Goal: Task Accomplishment & Management: Use online tool/utility

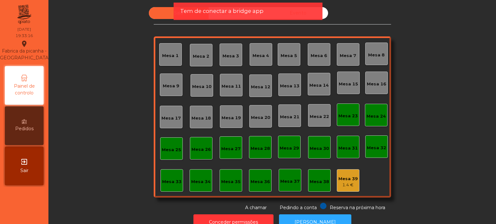
click at [262, 110] on div "Mesa 20" at bounding box center [260, 116] width 23 height 23
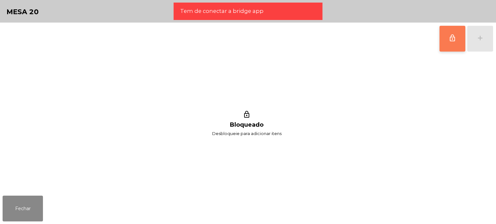
click at [451, 47] on button "lock_outline" at bounding box center [453, 39] width 26 height 26
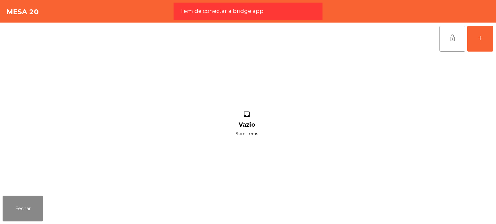
click at [466, 44] on div "lock_open add" at bounding box center [466, 39] width 54 height 32
click at [475, 45] on button "add" at bounding box center [480, 39] width 26 height 26
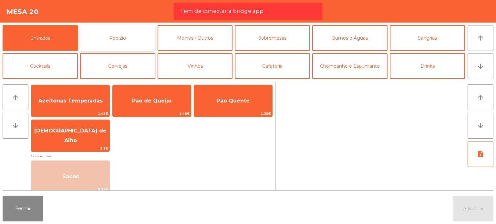
click at [132, 29] on button "Rodizio" at bounding box center [117, 38] width 75 height 26
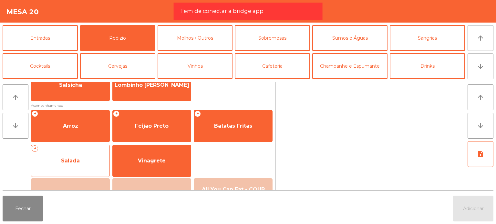
scroll to position [116, 0]
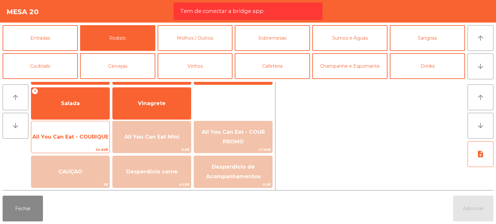
click at [85, 138] on span "All You Can Eat - COURIQUE" at bounding box center [70, 137] width 76 height 6
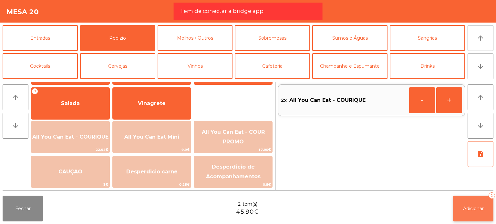
click at [474, 203] on button "Adicionar 2" at bounding box center [473, 209] width 40 height 26
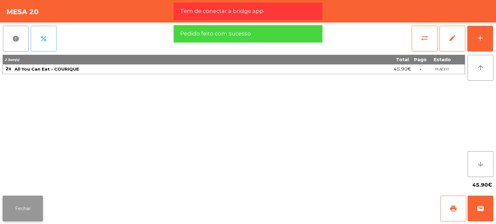
click at [24, 210] on button "Fechar" at bounding box center [23, 209] width 40 height 26
